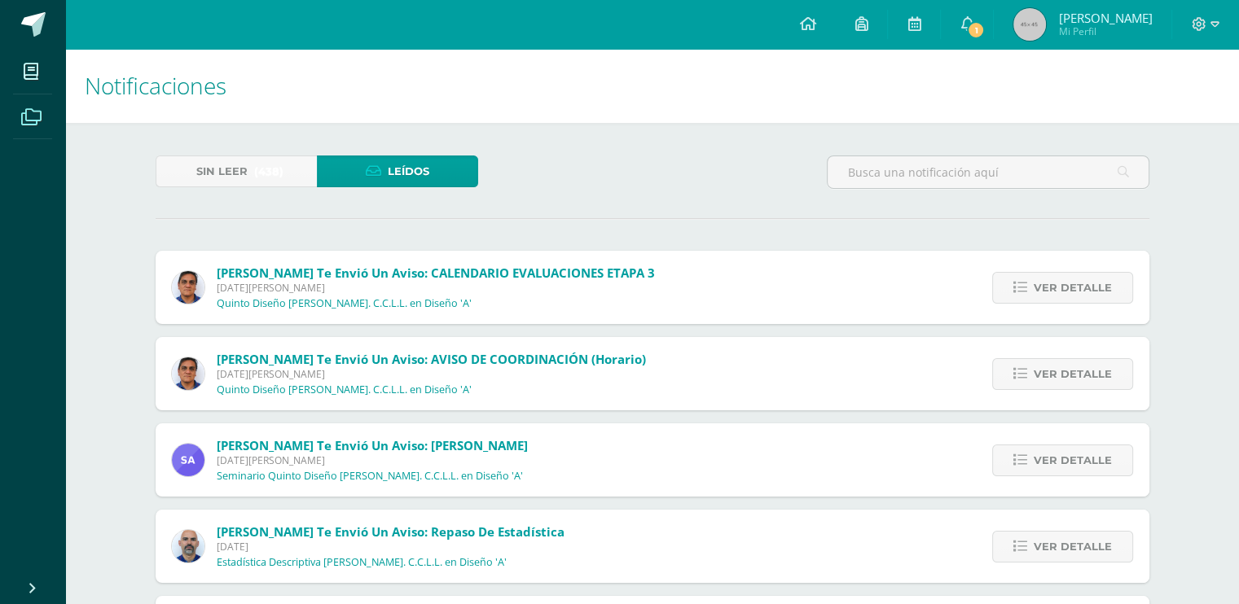
click at [38, 113] on icon at bounding box center [31, 117] width 20 height 16
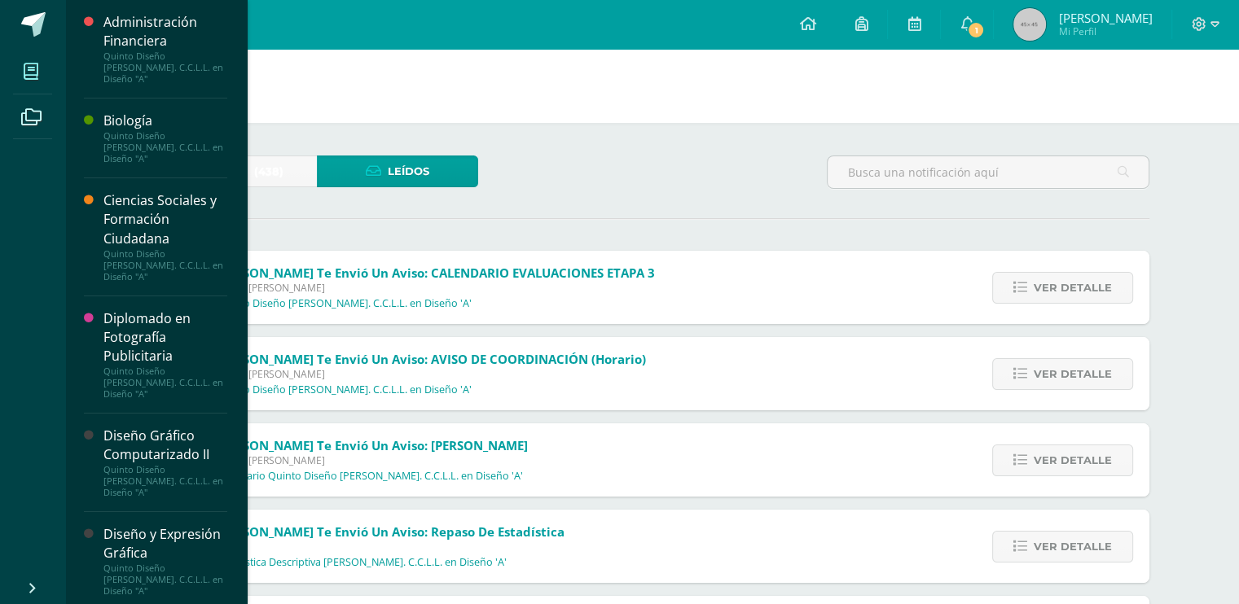
click at [36, 77] on icon at bounding box center [31, 72] width 15 height 16
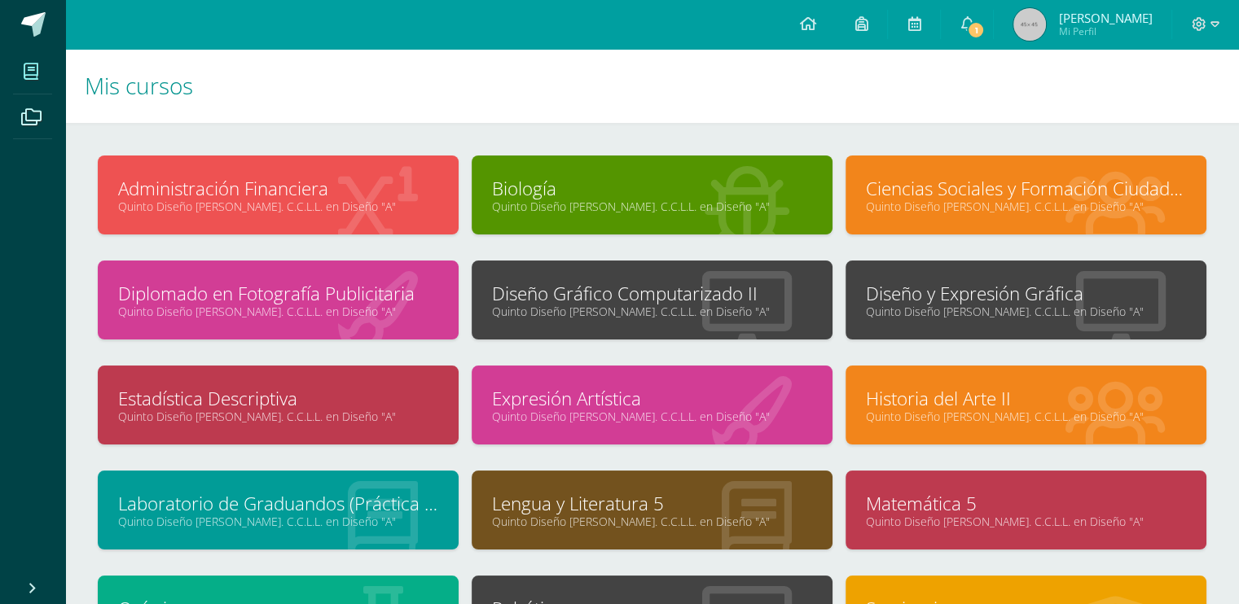
click at [1004, 178] on link "Ciencias Sociales y Formación Ciudadana" at bounding box center [1026, 188] width 320 height 25
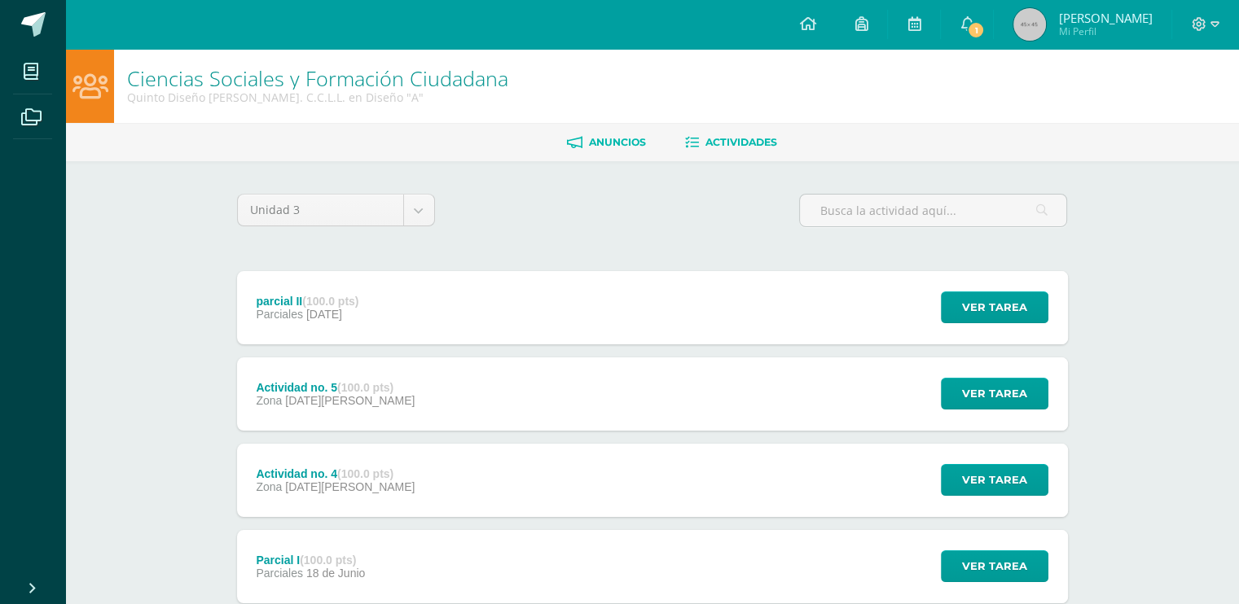
click at [593, 156] on link "Anuncios" at bounding box center [606, 143] width 79 height 26
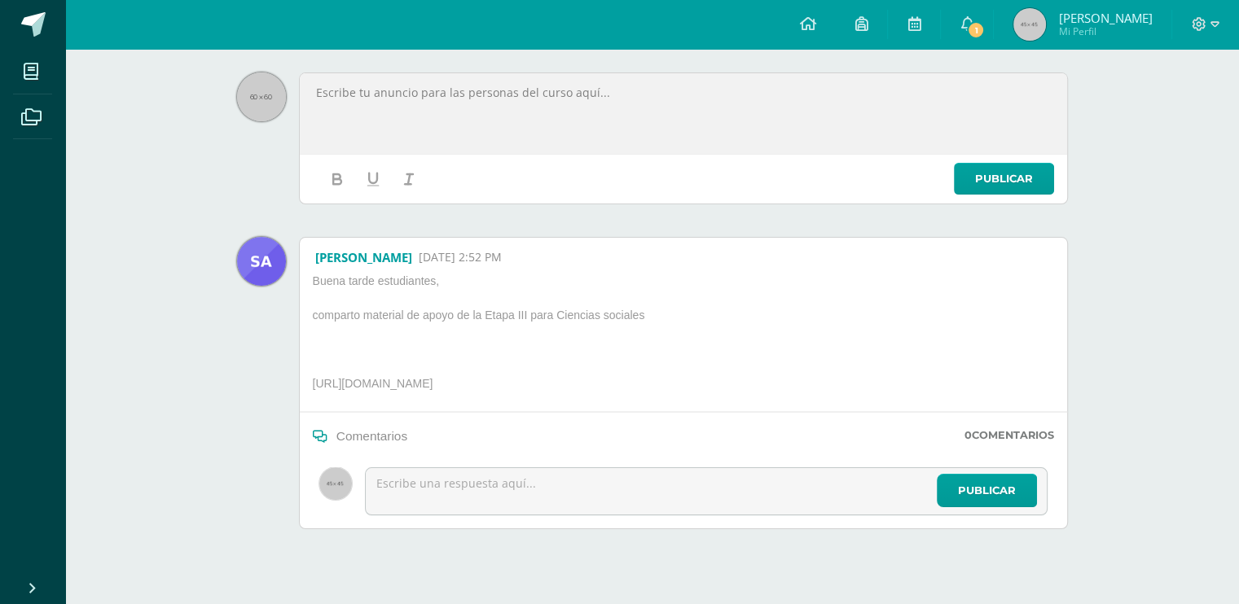
scroll to position [184, 0]
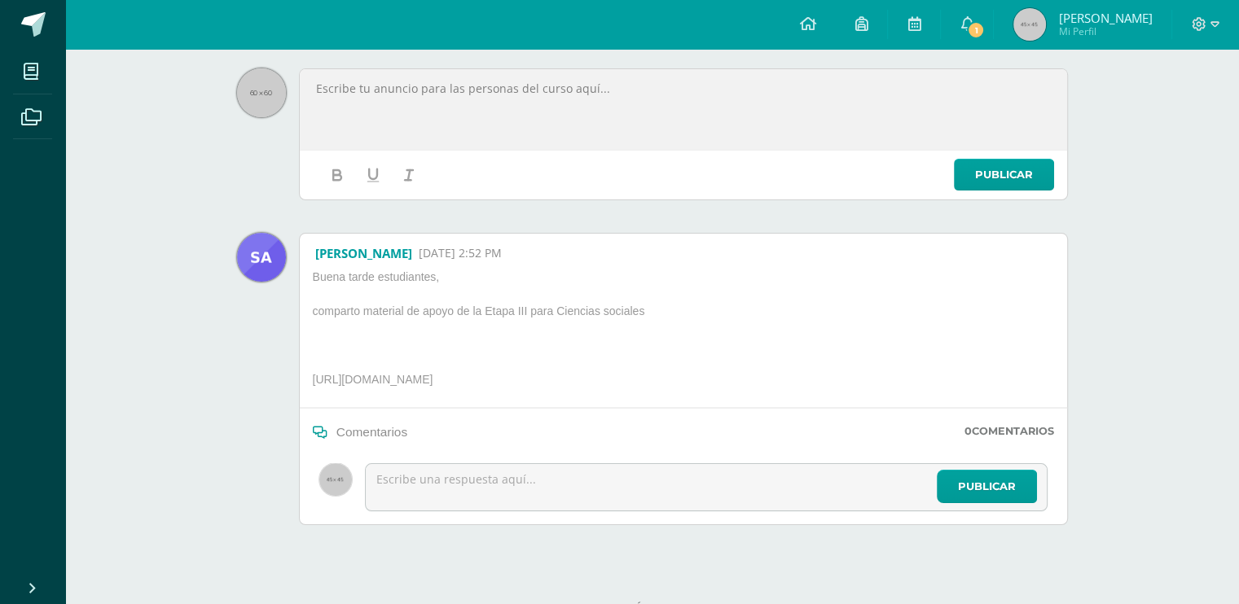
drag, startPoint x: 307, startPoint y: 373, endPoint x: 928, endPoint y: 378, distance: 620.7
click at [928, 378] on div "[PERSON_NAME] [DATE] 2:52 PM Buena tarde estudiantes, comparto material de apoy…" at bounding box center [683, 379] width 769 height 292
